Goal: Task Accomplishment & Management: Manage account settings

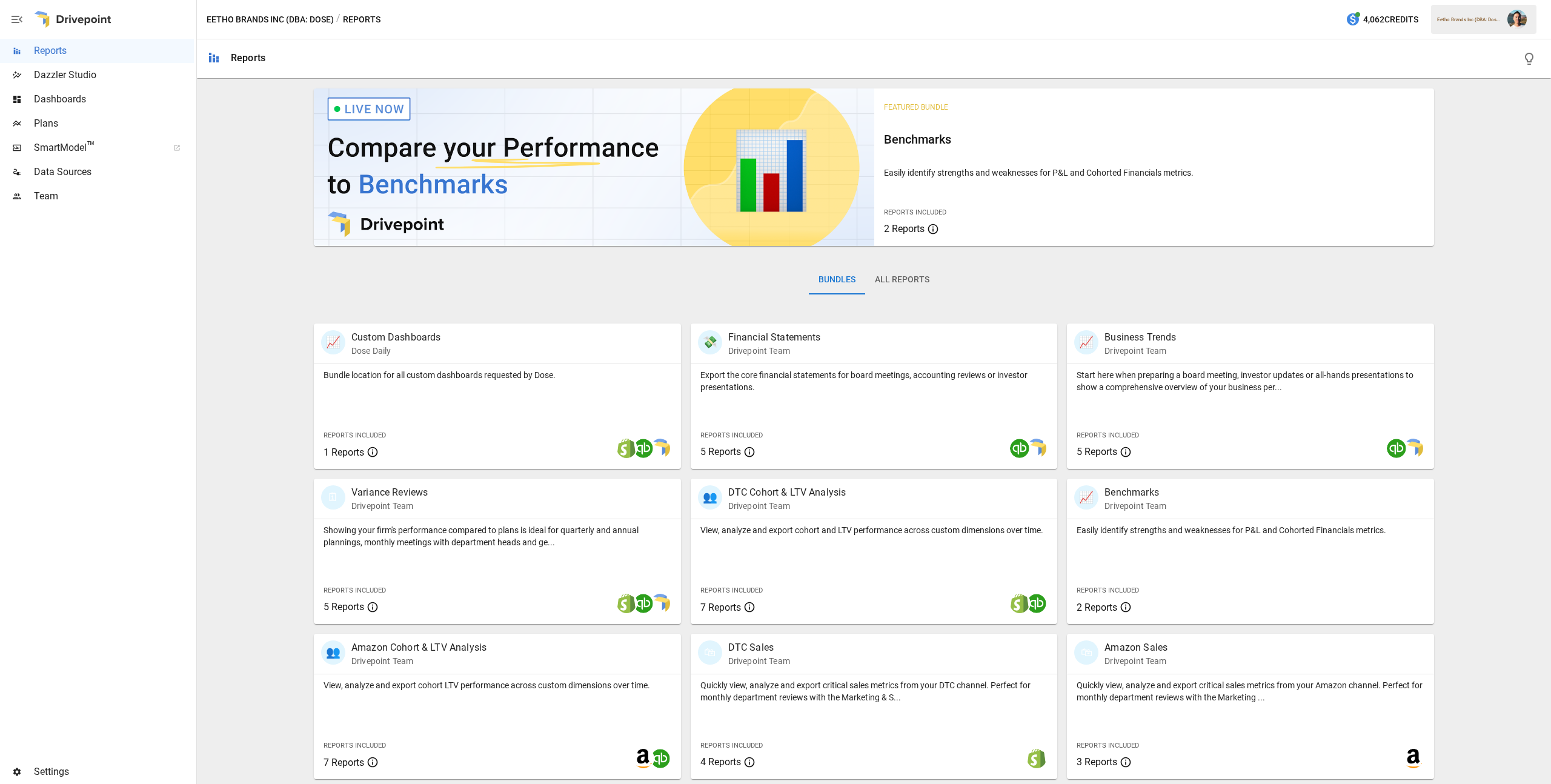
click at [55, 120] on span "Plans" at bounding box center [114, 123] width 160 height 14
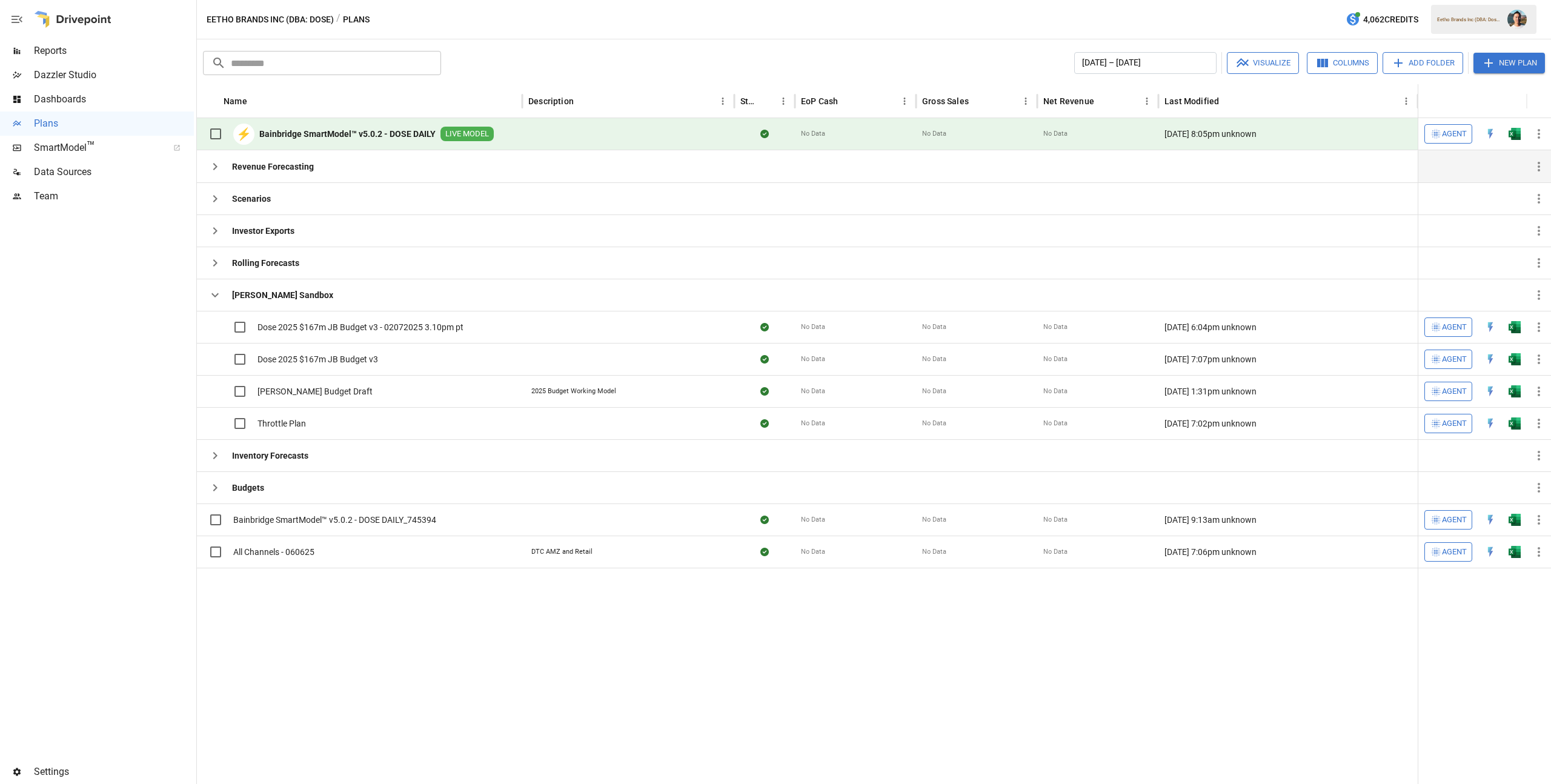
click at [217, 172] on icon "button" at bounding box center [215, 167] width 14 height 14
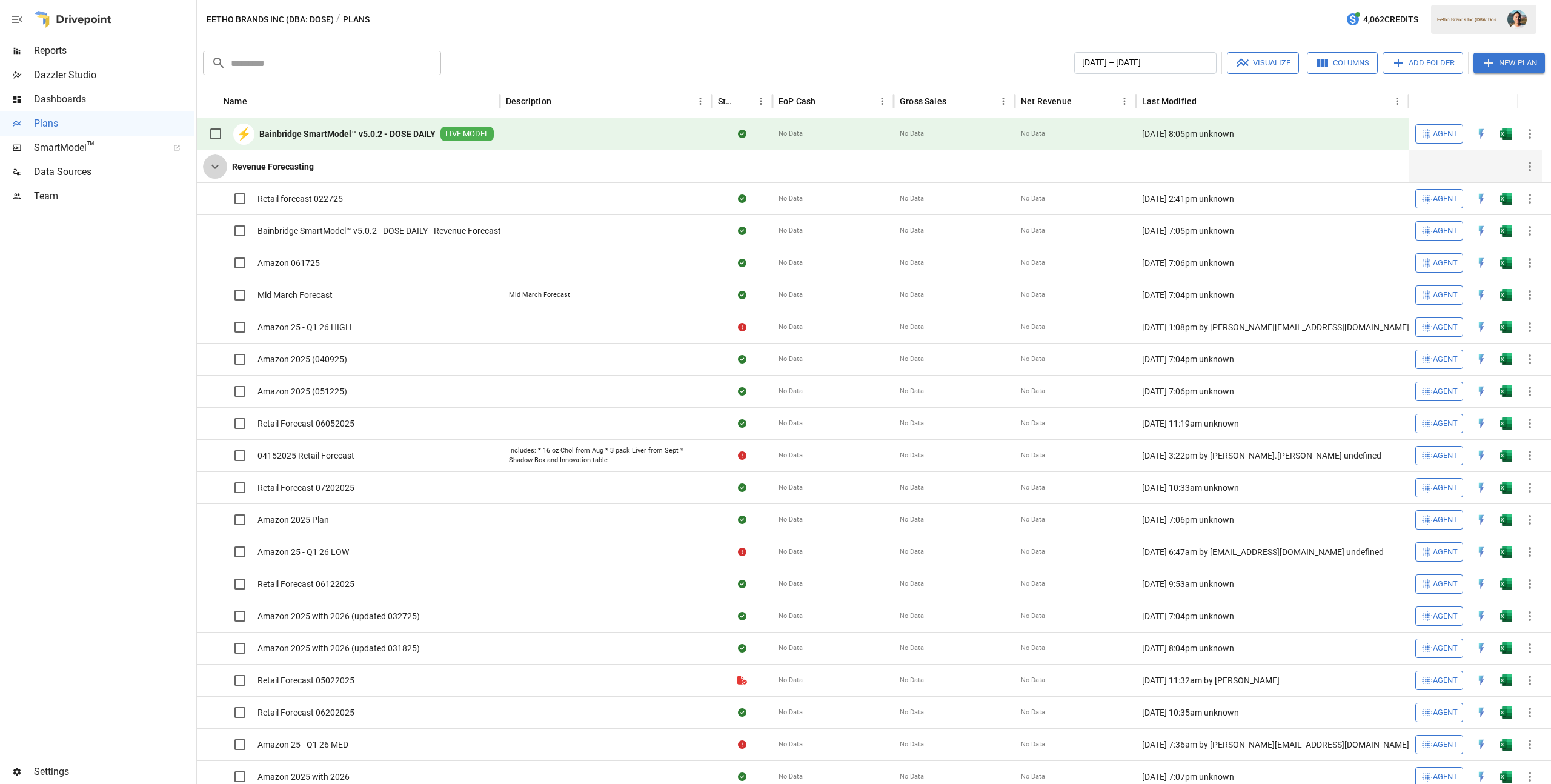
click at [217, 172] on icon "button" at bounding box center [215, 167] width 14 height 14
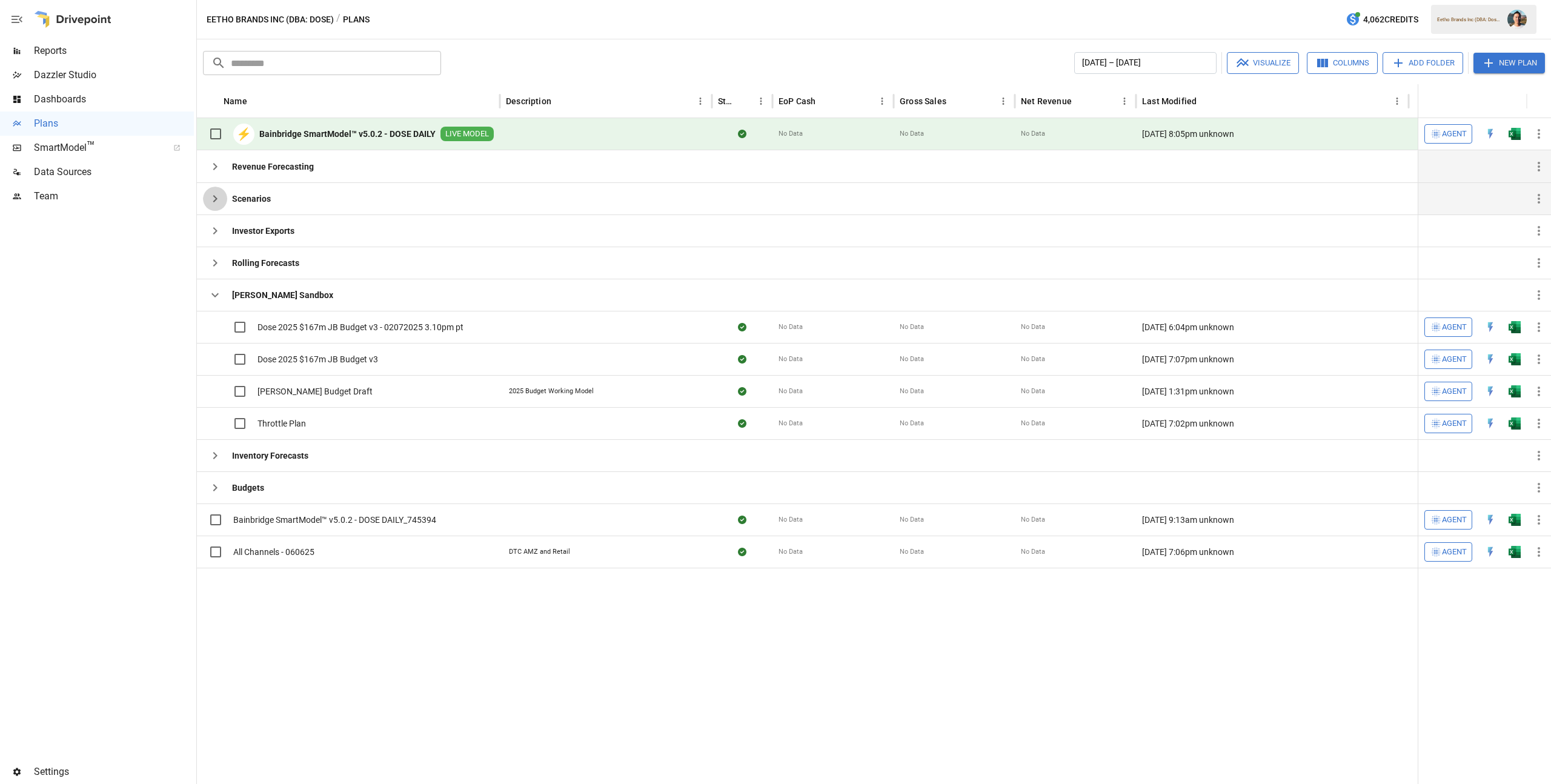
click at [217, 191] on icon "button" at bounding box center [215, 198] width 14 height 14
click at [215, 229] on icon "button" at bounding box center [215, 230] width 4 height 7
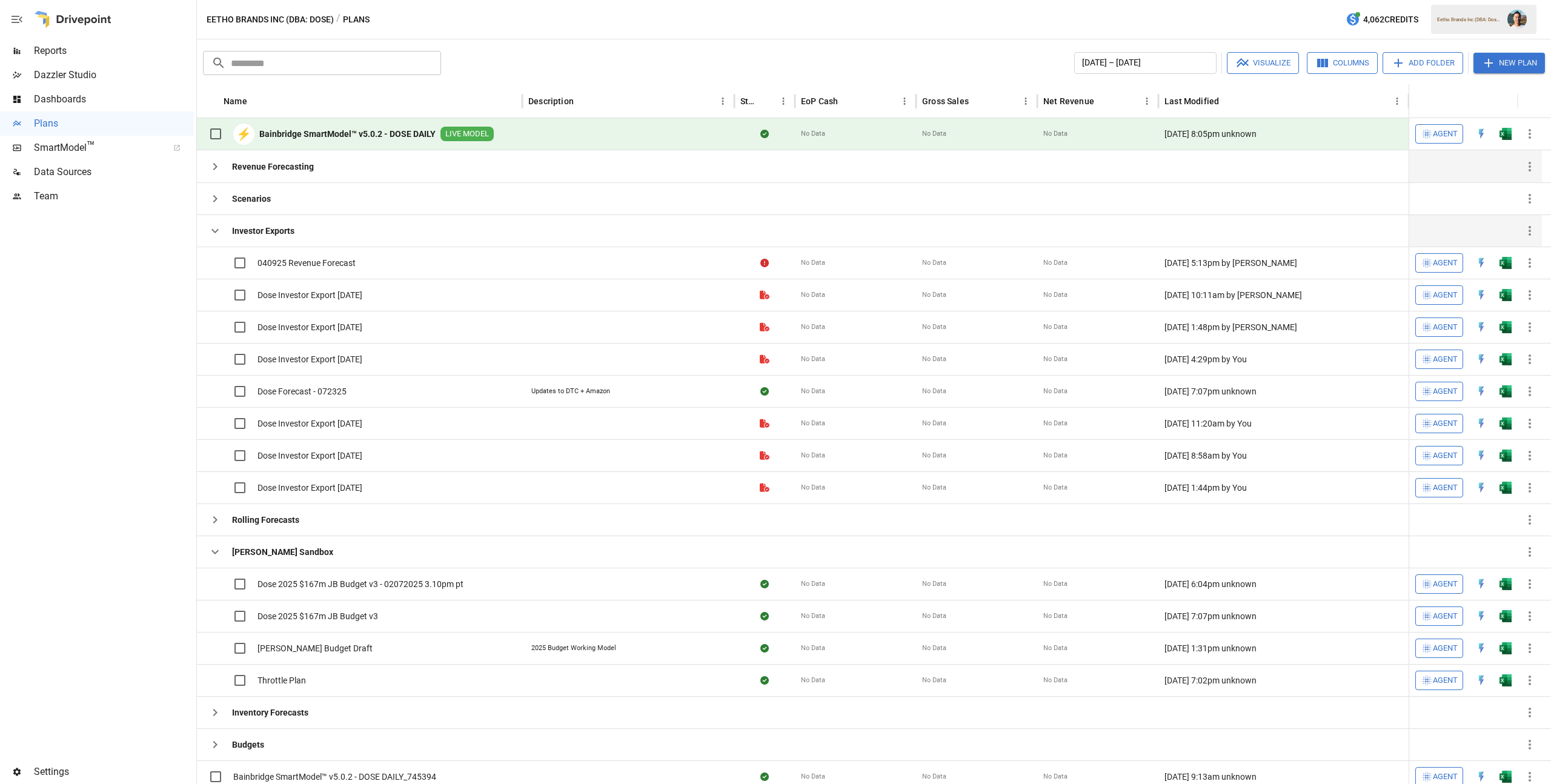
click at [215, 229] on icon "button" at bounding box center [215, 231] width 14 height 14
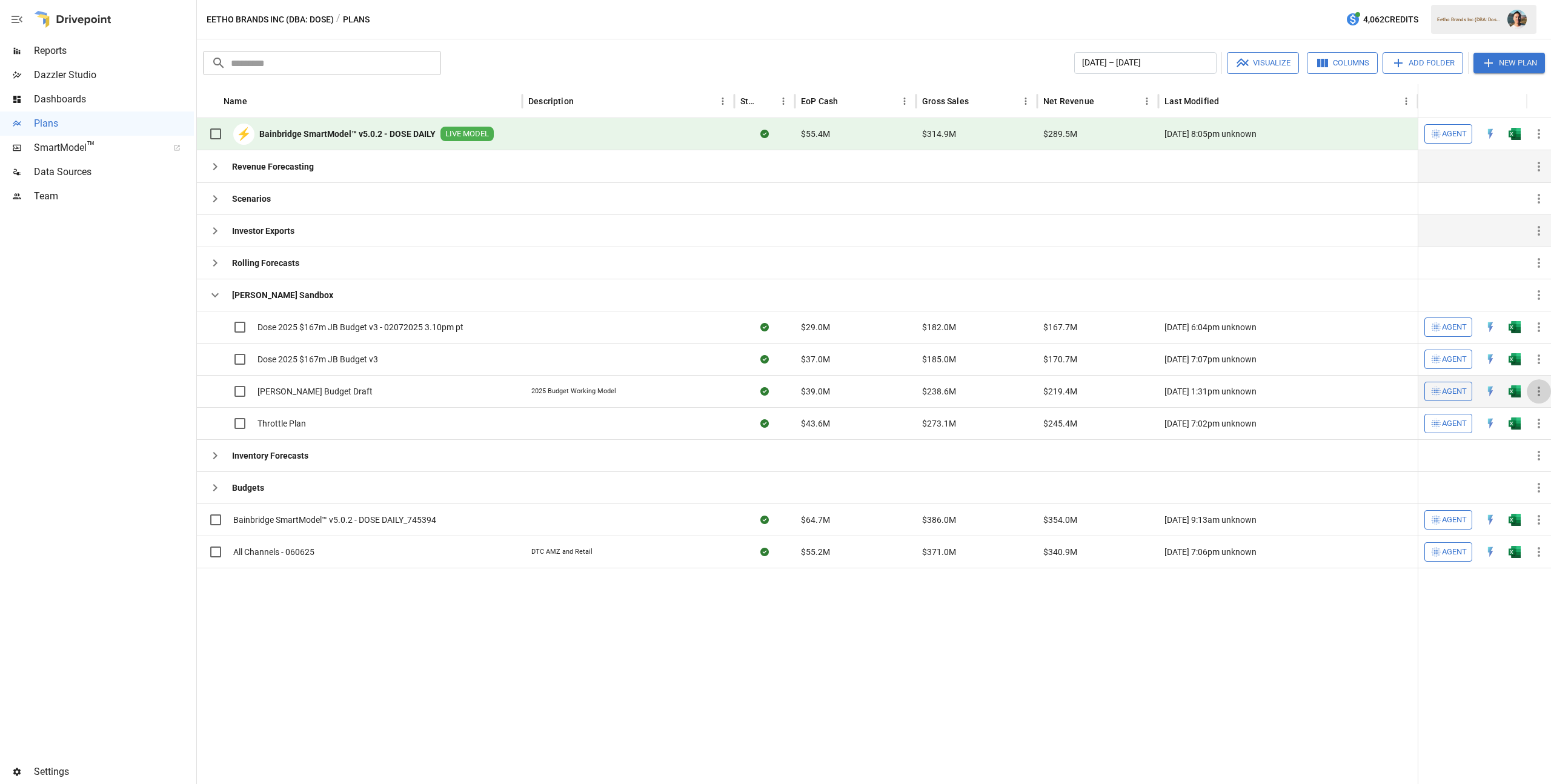
click at [1536, 387] on icon "button" at bounding box center [1538, 391] width 14 height 14
click at [1283, 684] on div at bounding box center [776, 392] width 1551 height 784
click at [211, 294] on icon "button" at bounding box center [215, 295] width 14 height 14
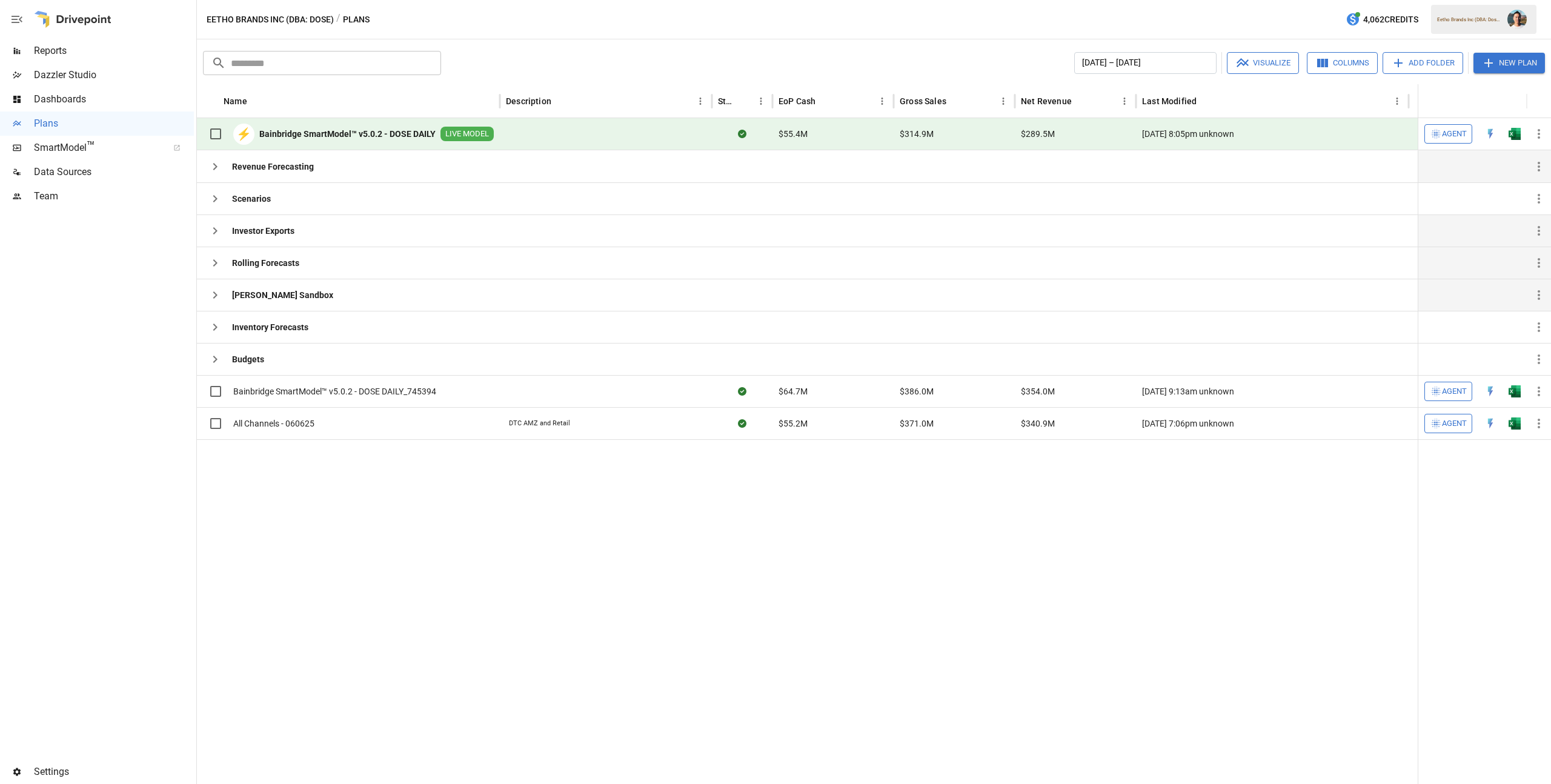
click at [213, 267] on icon "button" at bounding box center [215, 262] width 14 height 14
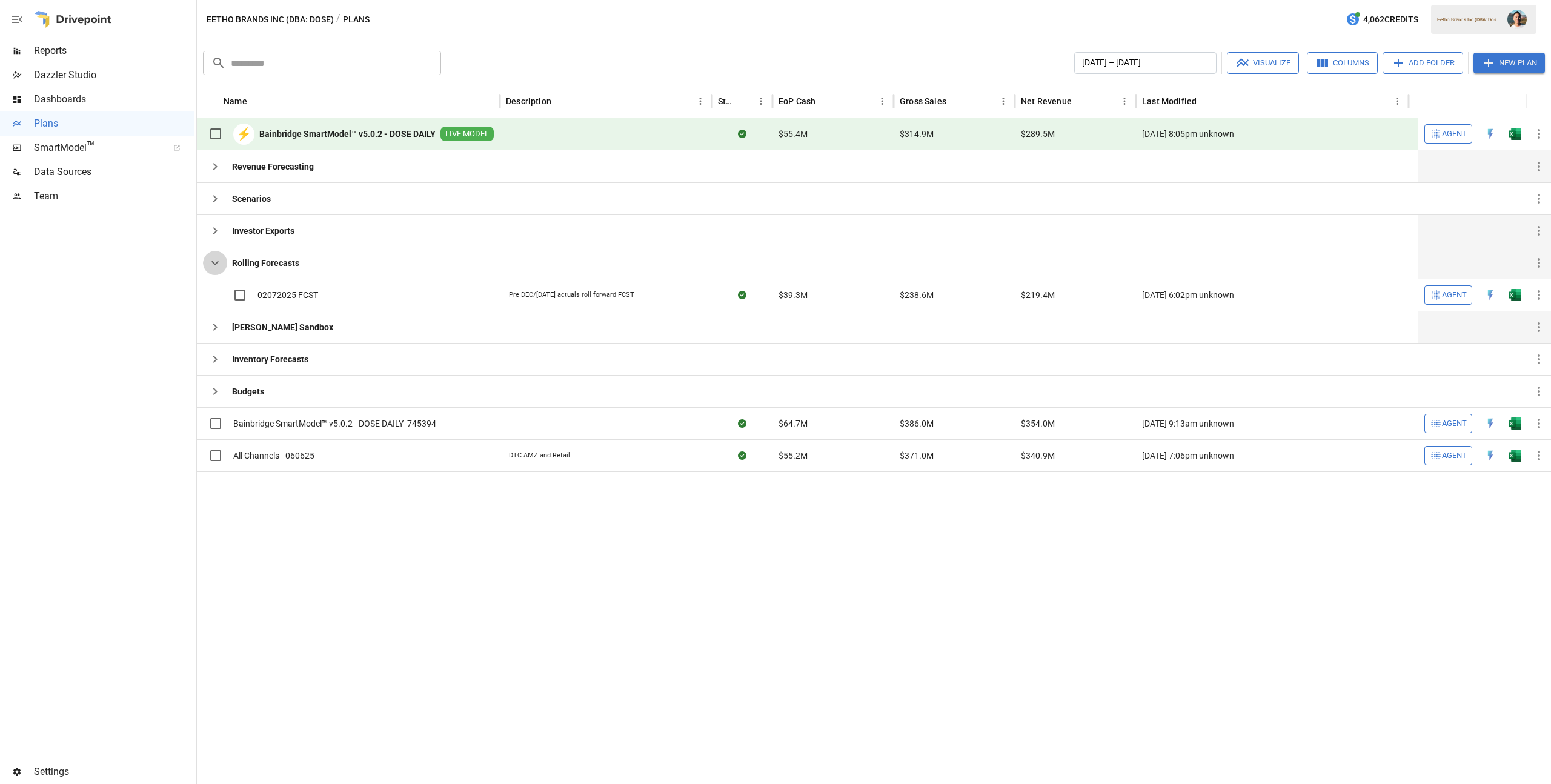
click at [213, 267] on icon "button" at bounding box center [215, 262] width 14 height 14
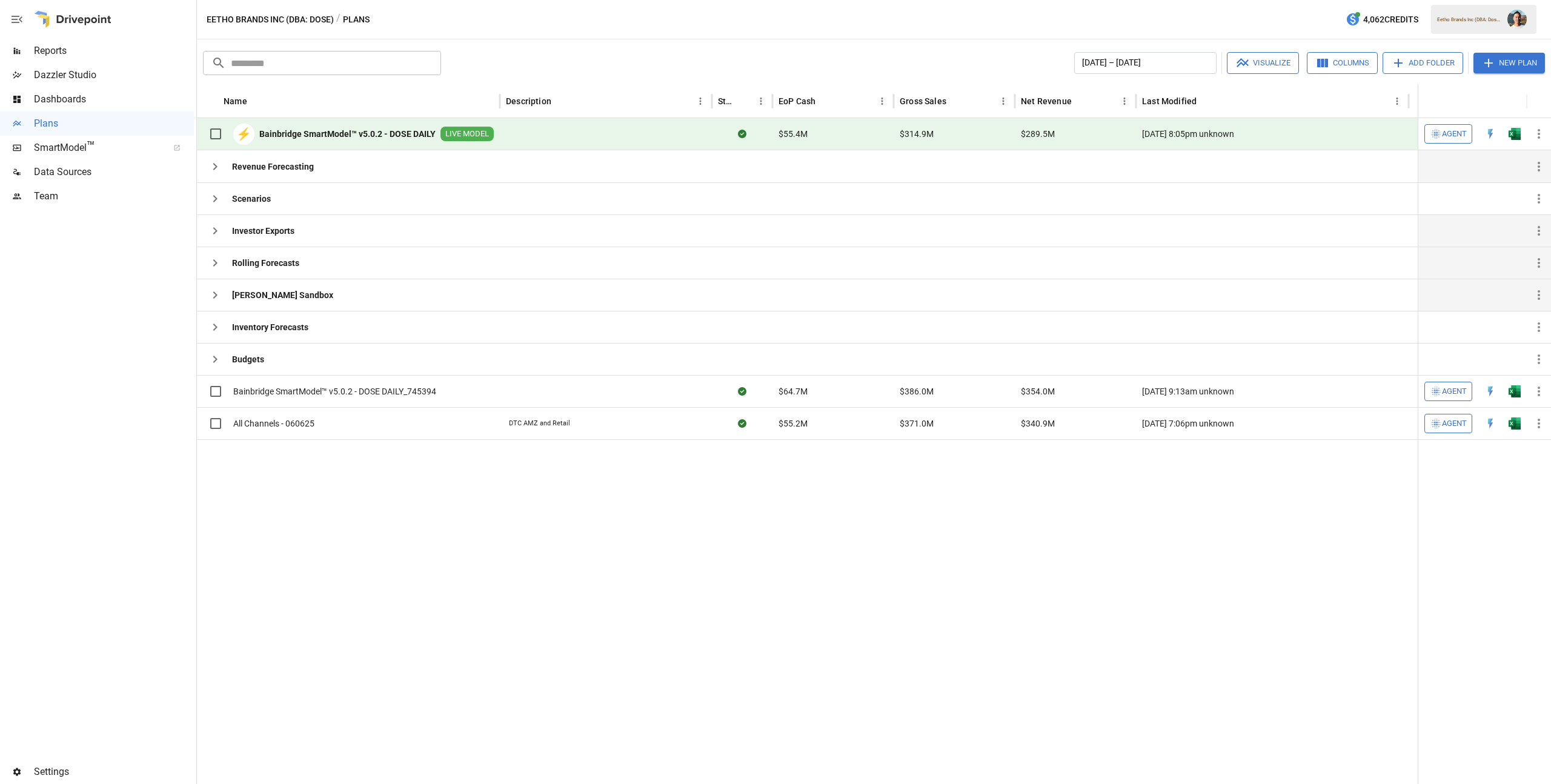
click at [213, 232] on icon "button" at bounding box center [215, 231] width 14 height 14
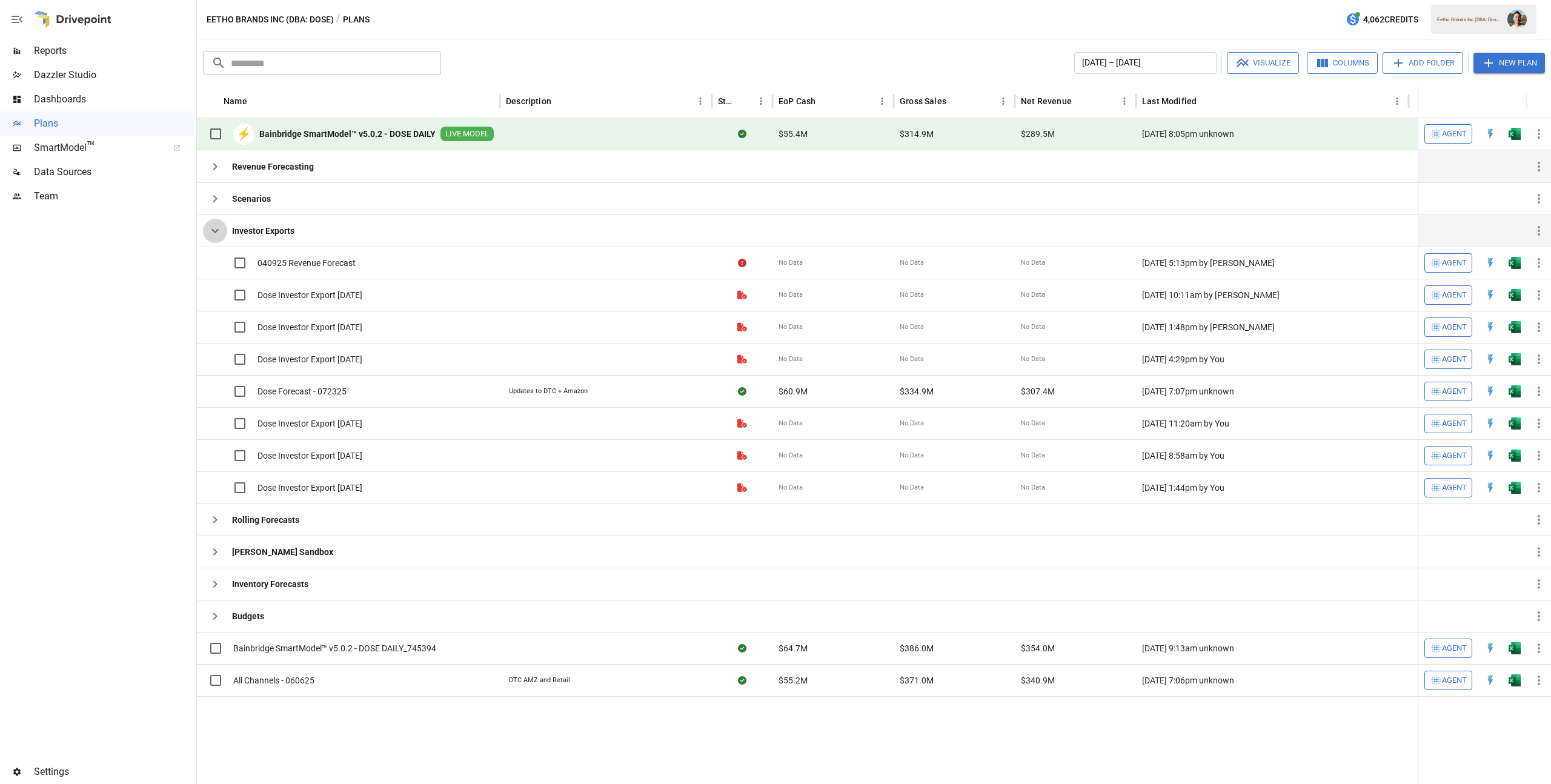
click at [213, 232] on icon "button" at bounding box center [214, 231] width 7 height 4
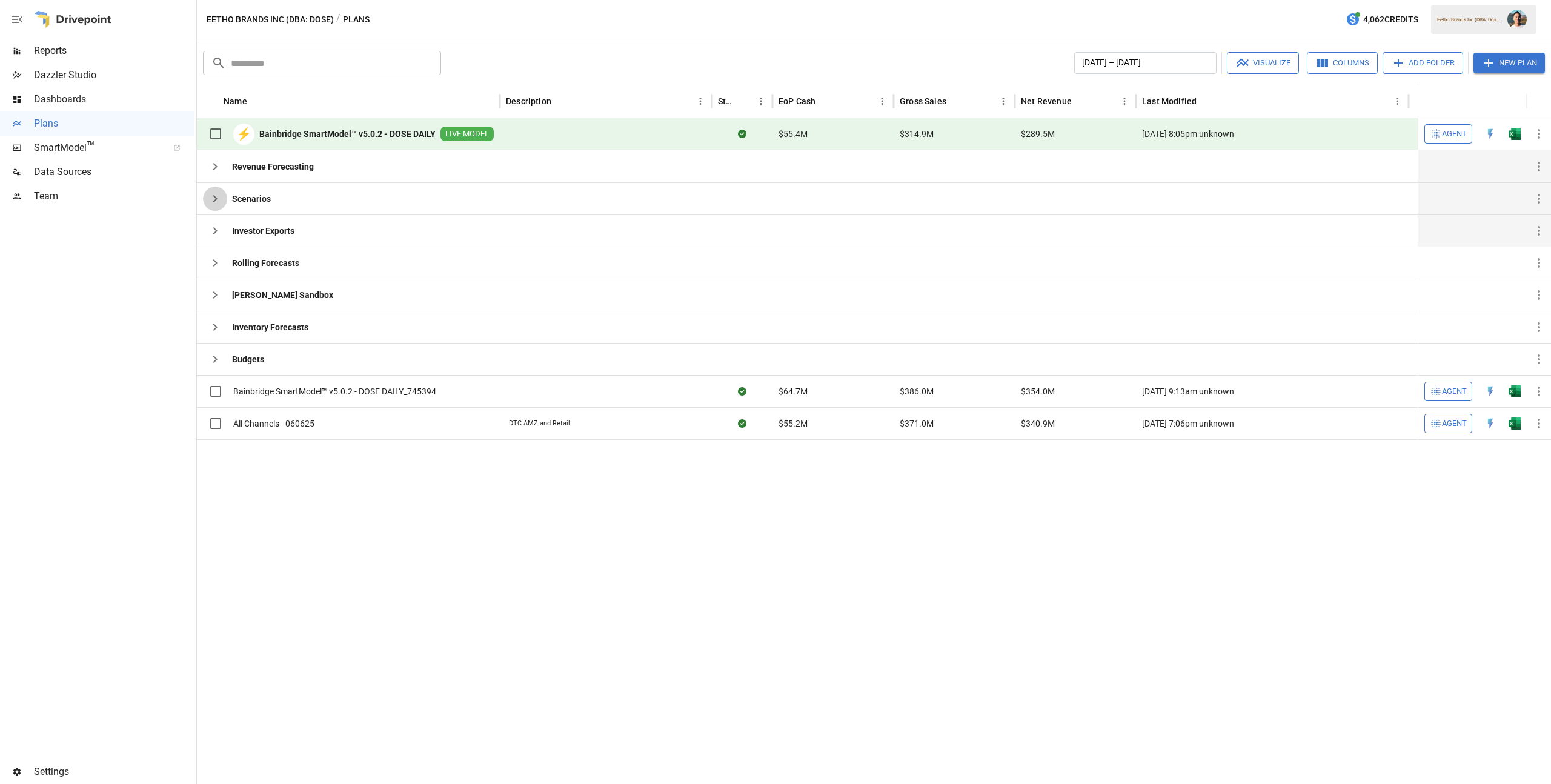
click at [217, 202] on icon "button" at bounding box center [215, 198] width 14 height 14
click at [213, 199] on icon "button" at bounding box center [215, 198] width 14 height 14
click at [219, 333] on icon "button" at bounding box center [215, 327] width 14 height 14
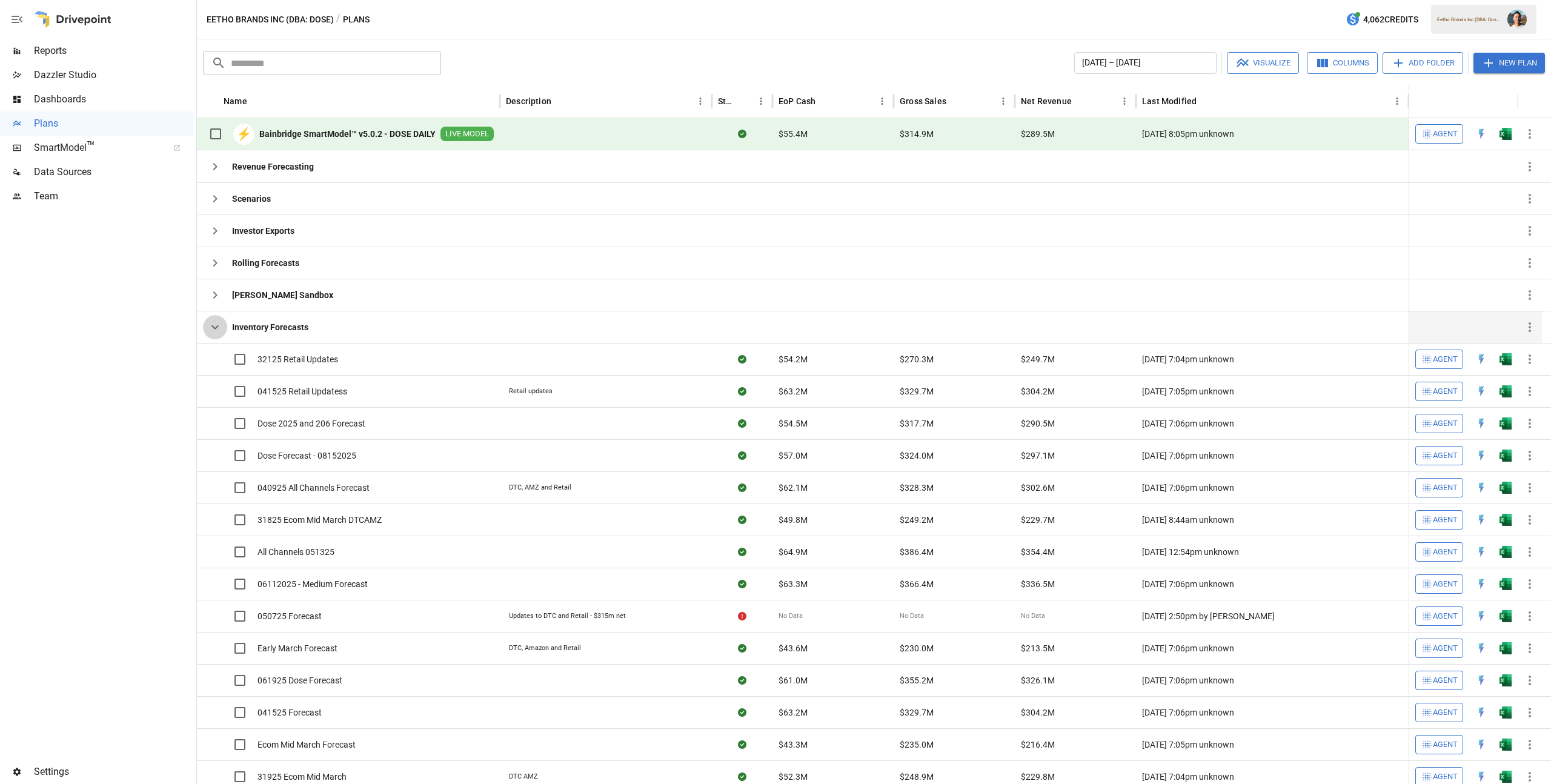
click at [213, 330] on icon "button" at bounding box center [215, 327] width 14 height 14
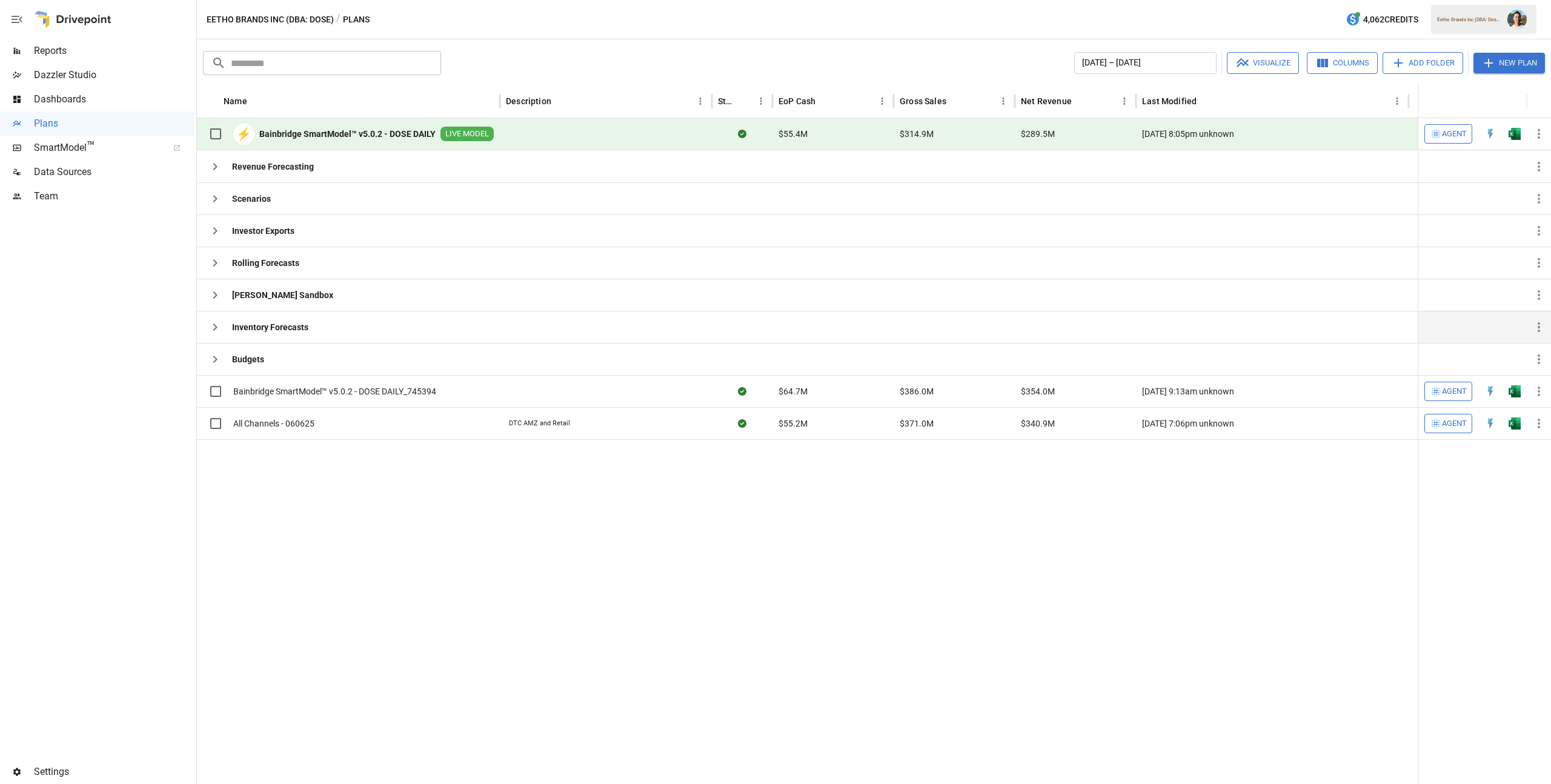
click at [213, 330] on icon "button" at bounding box center [215, 327] width 14 height 14
